Goal: Task Accomplishment & Management: Manage account settings

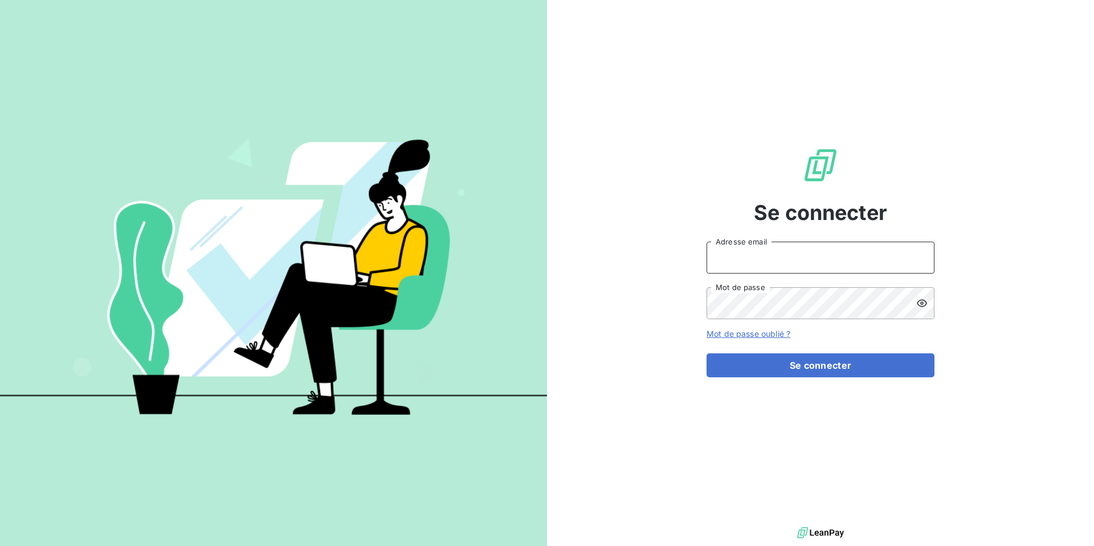
click at [736, 255] on input "Adresse email" at bounding box center [821, 258] width 228 height 32
type input "[PERSON_NAME][EMAIL_ADDRESS][DOMAIN_NAME]"
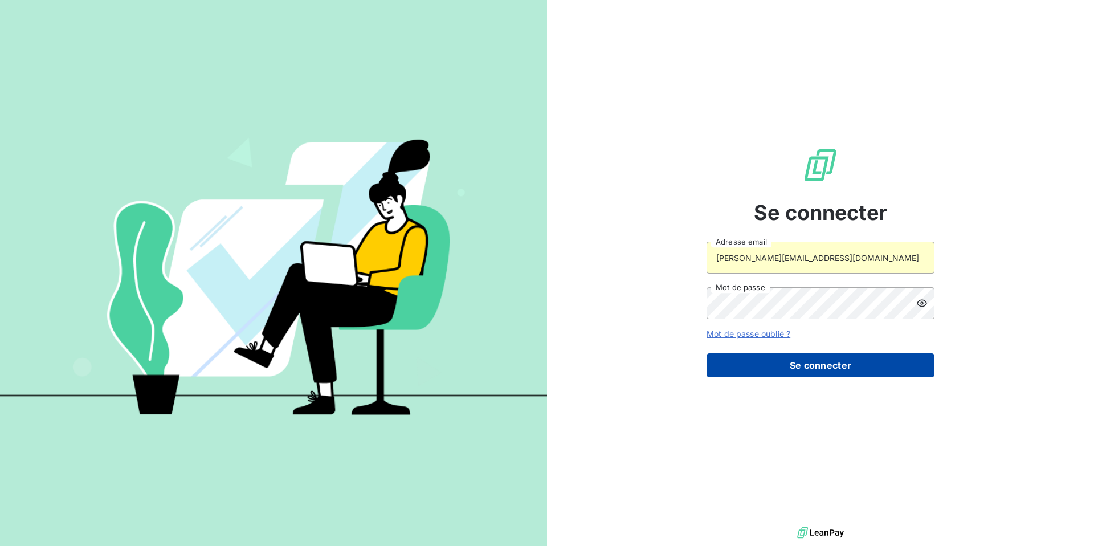
click at [772, 362] on button "Se connecter" at bounding box center [821, 365] width 228 height 24
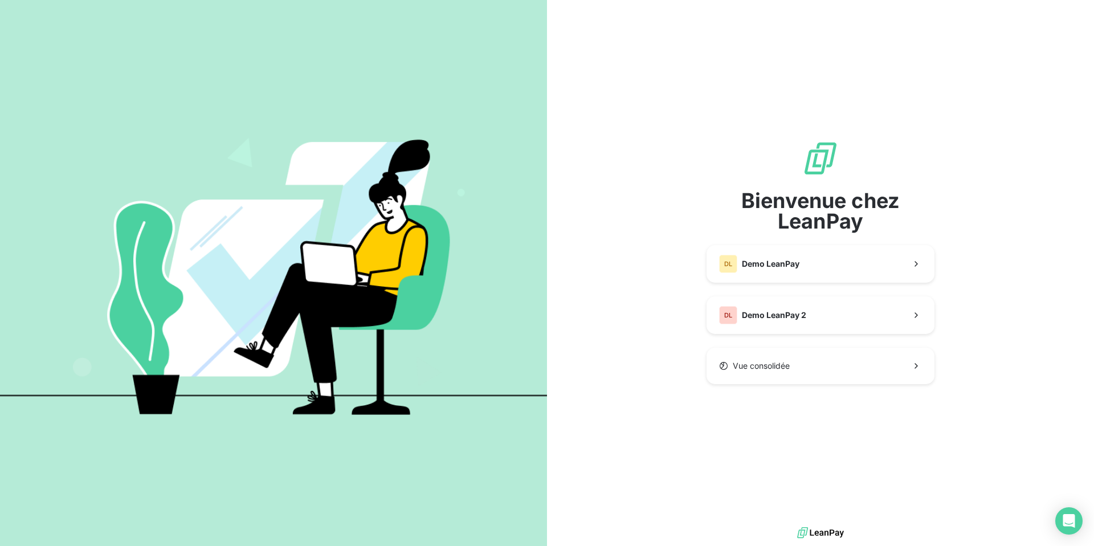
click at [787, 285] on div "Bienvenue chez LeanPay DL Demo LeanPay DL Demo LeanPay 2 Vue consolidée" at bounding box center [821, 262] width 228 height 244
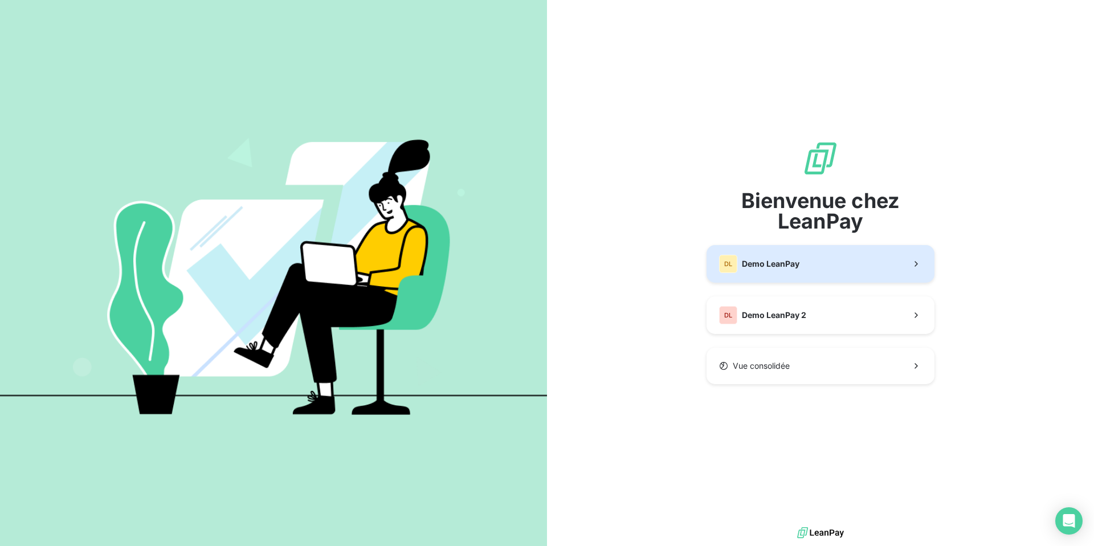
click at [783, 266] on span "Demo LeanPay" at bounding box center [771, 263] width 58 height 11
